Goal: Book appointment/travel/reservation

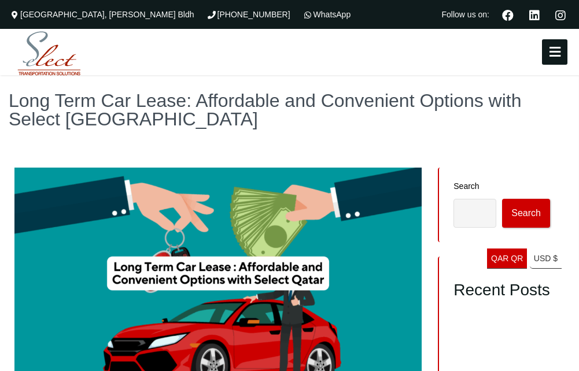
click at [556, 54] on icon at bounding box center [554, 52] width 21 height 13
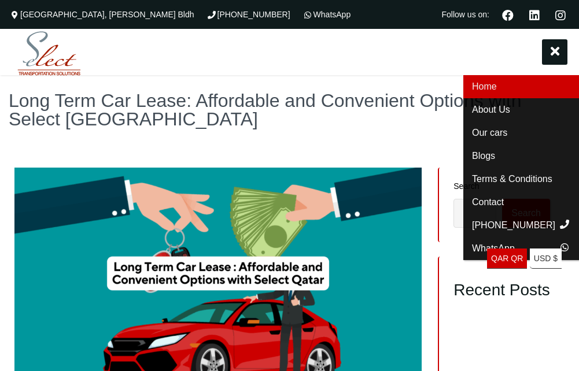
click at [484, 86] on link "Home" at bounding box center [521, 86] width 116 height 23
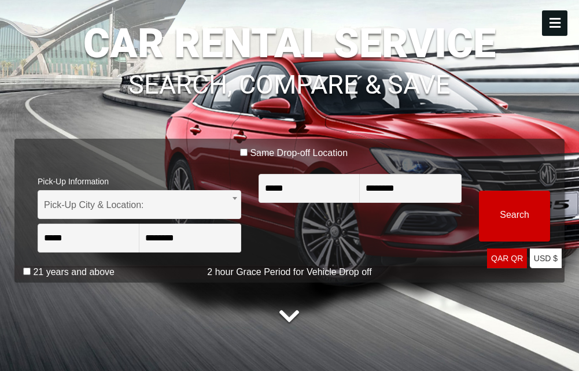
scroll to position [116, 0]
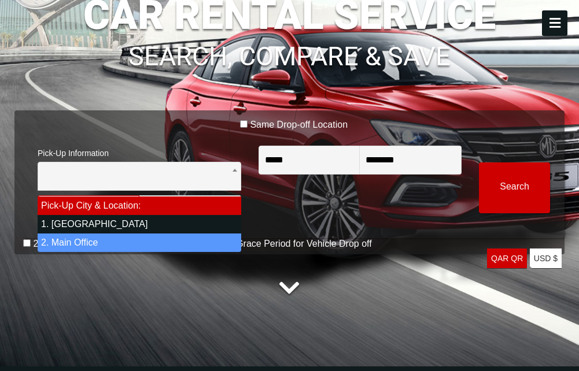
select select "*"
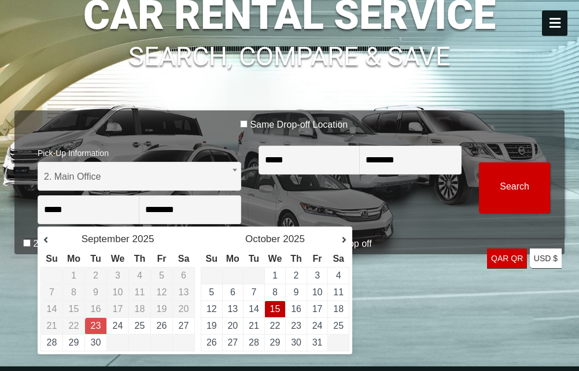
click at [275, 308] on link "15" at bounding box center [275, 309] width 10 height 10
type input "**********"
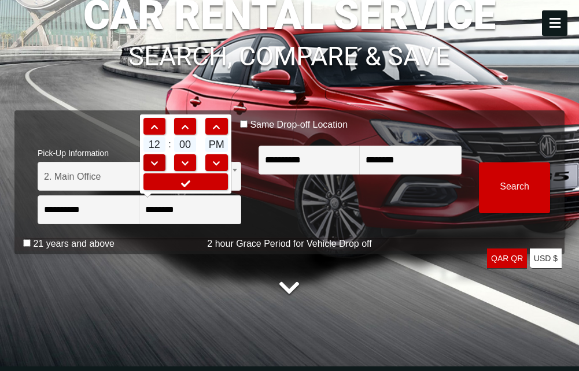
click at [157, 159] on link at bounding box center [154, 162] width 22 height 17
type input "********"
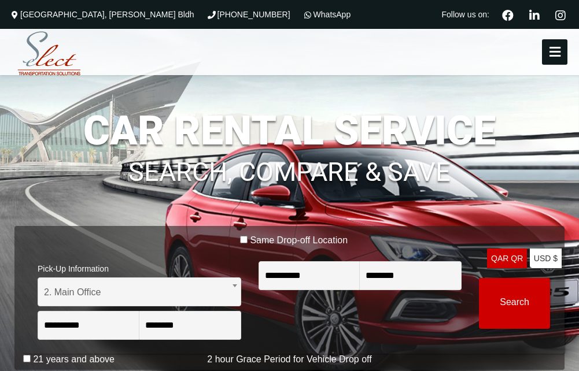
click at [562, 49] on button at bounding box center [554, 51] width 25 height 25
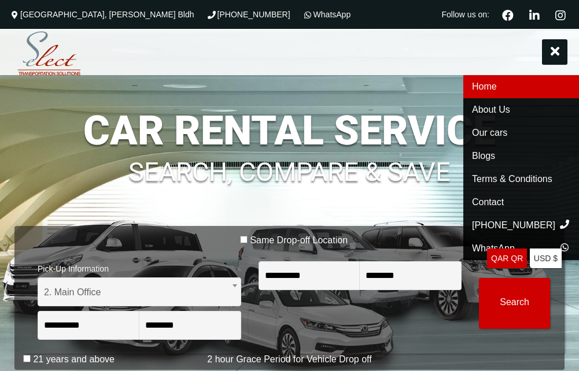
click at [175, 56] on header "Home About Us Our cars Blogs Terms & Conditions Contact Home About Us Our cars …" at bounding box center [289, 52] width 579 height 46
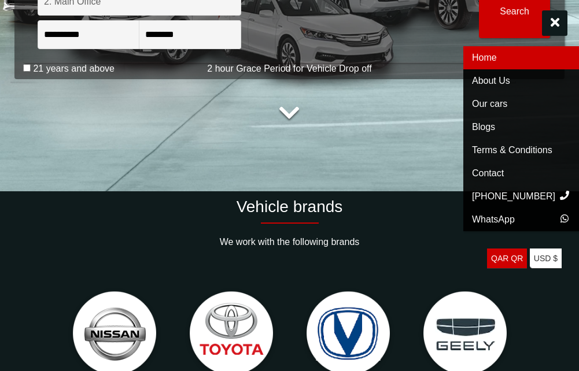
scroll to position [405, 0]
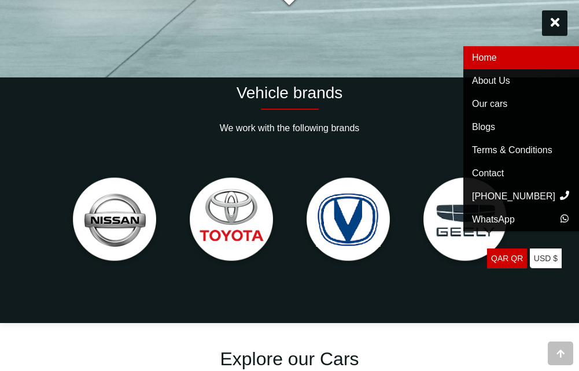
click at [320, 284] on div at bounding box center [289, 221] width 473 height 131
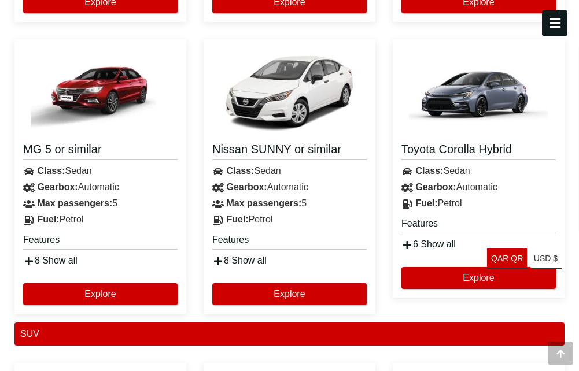
scroll to position [1504, 0]
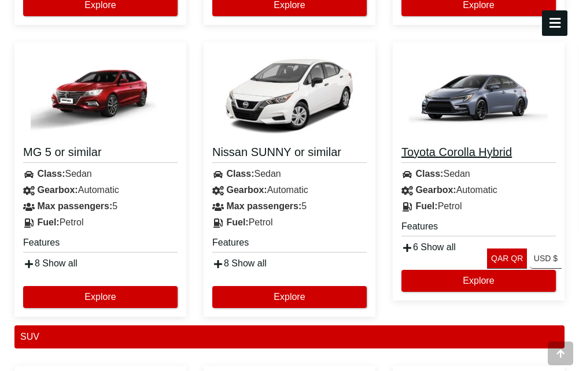
click at [452, 151] on h4 "Toyota Corolla Hybrid" at bounding box center [479, 154] width 154 height 19
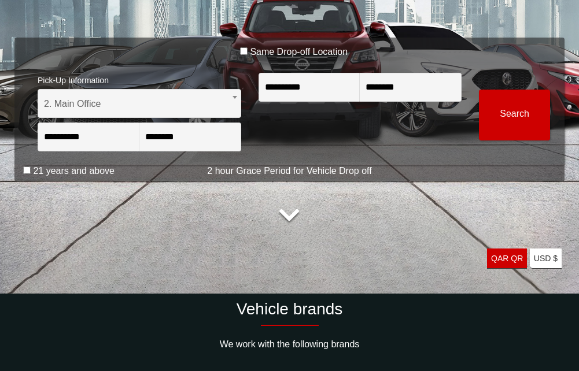
scroll to position [0, 0]
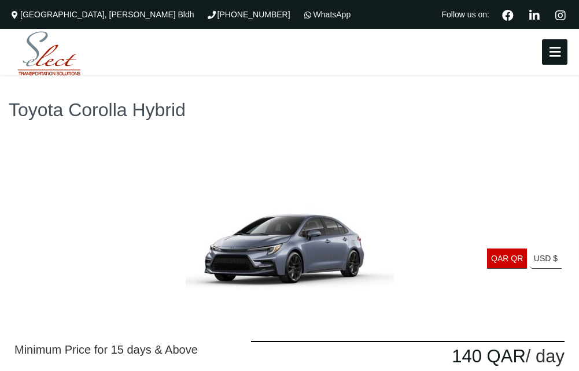
click at [558, 52] on icon at bounding box center [554, 52] width 21 height 13
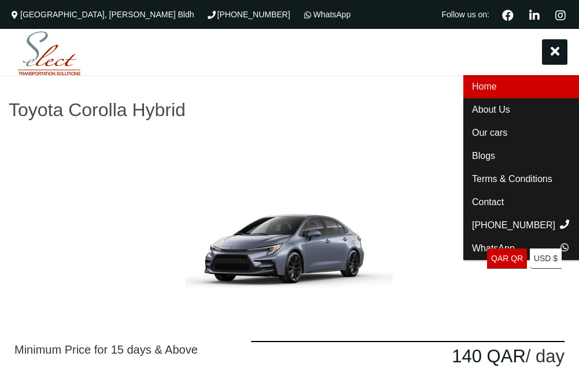
click at [490, 80] on link "Home" at bounding box center [521, 86] width 116 height 23
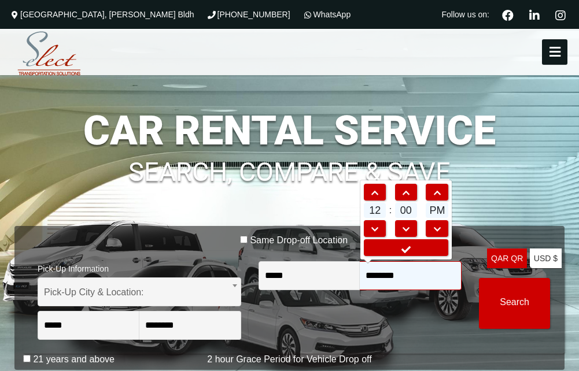
click at [381, 279] on input "********" at bounding box center [411, 276] width 102 height 29
click at [262, 168] on h1 "SEARCH, COMPARE & SAVE" at bounding box center [289, 164] width 550 height 44
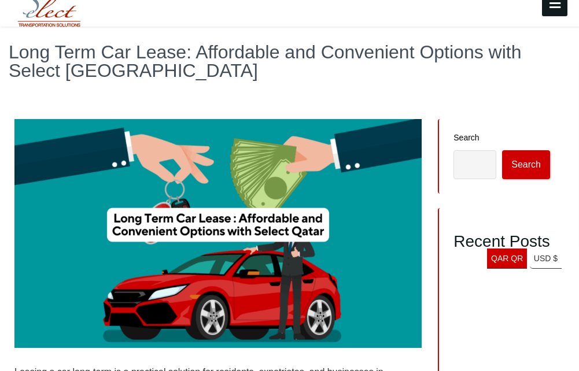
scroll to position [116, 0]
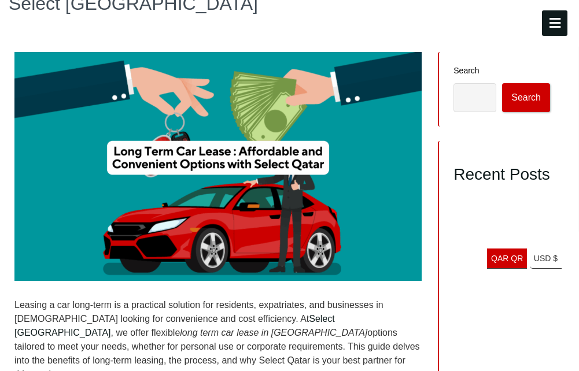
click at [505, 252] on link "QAR QR USA dollar" at bounding box center [507, 259] width 40 height 20
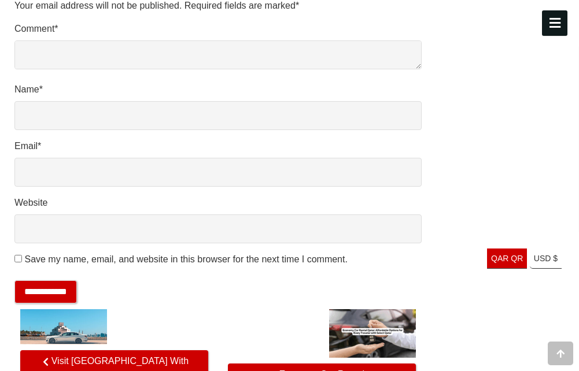
scroll to position [2141, 0]
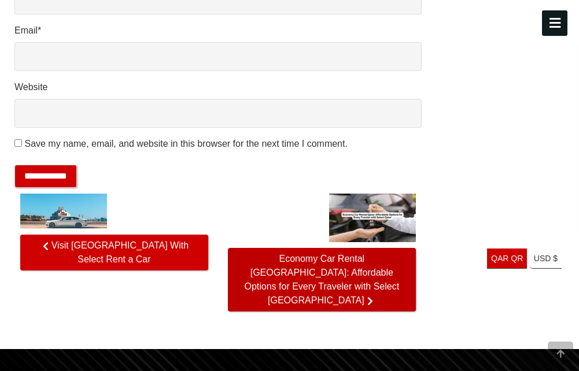
click at [323, 248] on span "Economy Car Rental [GEOGRAPHIC_DATA]: Affordable Options for Every Traveler wit…" at bounding box center [322, 280] width 188 height 64
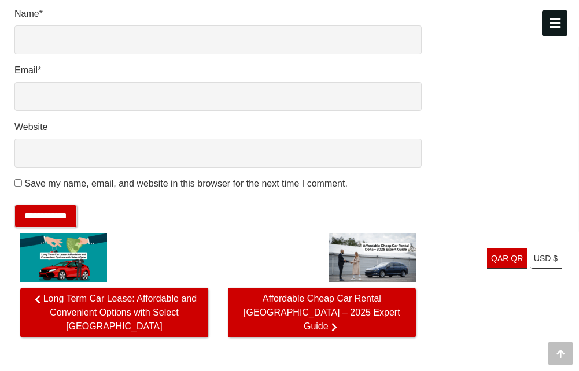
scroll to position [1909, 0]
